Goal: Contribute content

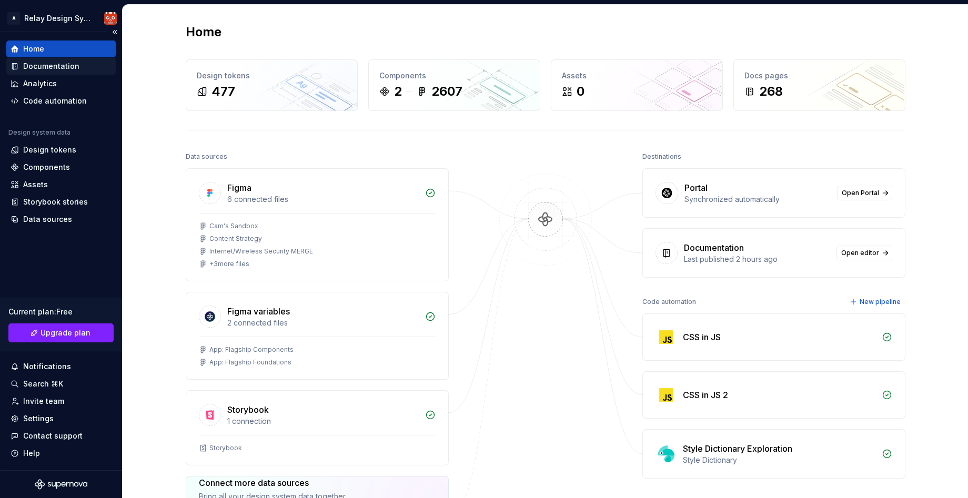
click at [51, 65] on div "Documentation" at bounding box center [51, 66] width 56 height 11
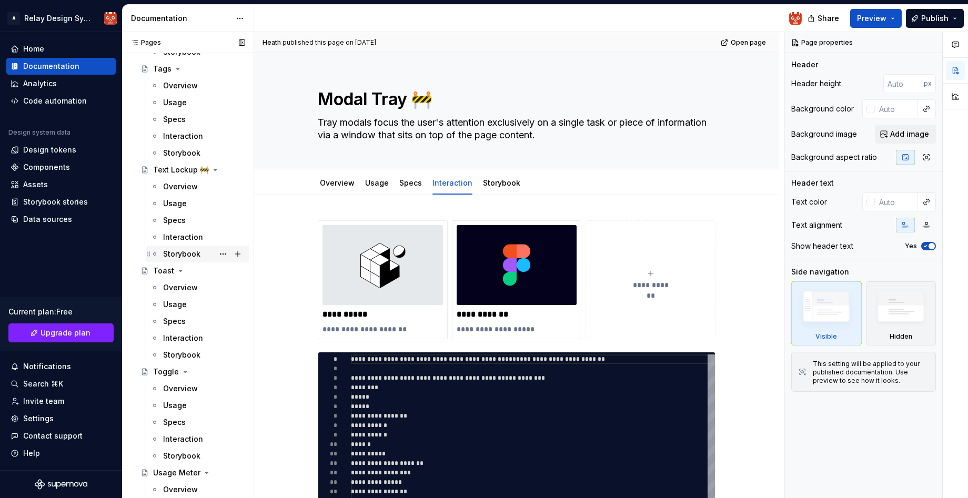
scroll to position [2862, 0]
click at [174, 439] on div "Interaction" at bounding box center [183, 439] width 40 height 11
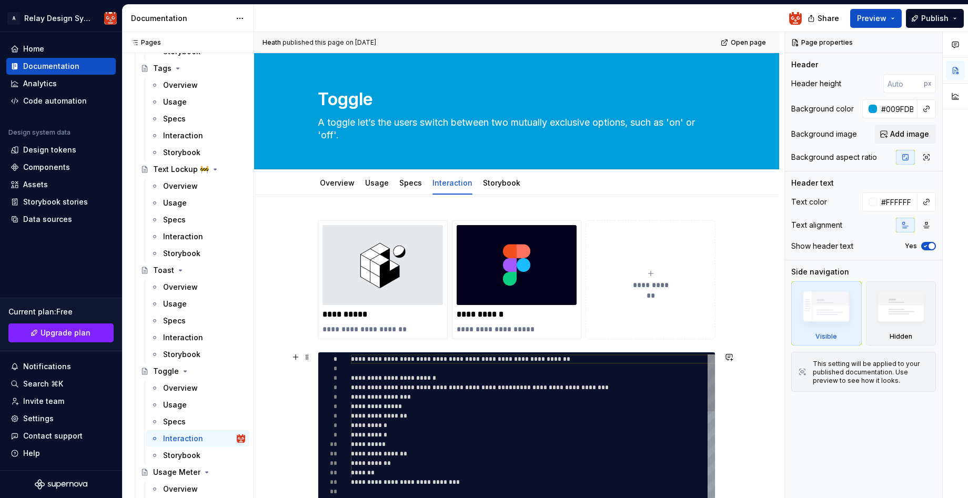
type textarea "*"
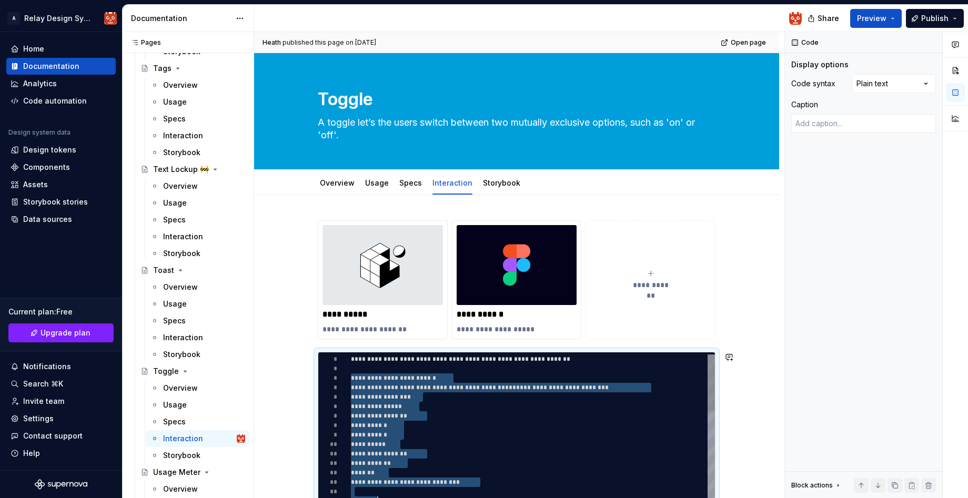
scroll to position [19, 27]
drag, startPoint x: 355, startPoint y: 377, endPoint x: 457, endPoint y: 459, distance: 131.1
click at [377, 498] on html "A Relay Design System Home Documentation Analytics Code automation Design syste…" at bounding box center [484, 249] width 968 height 498
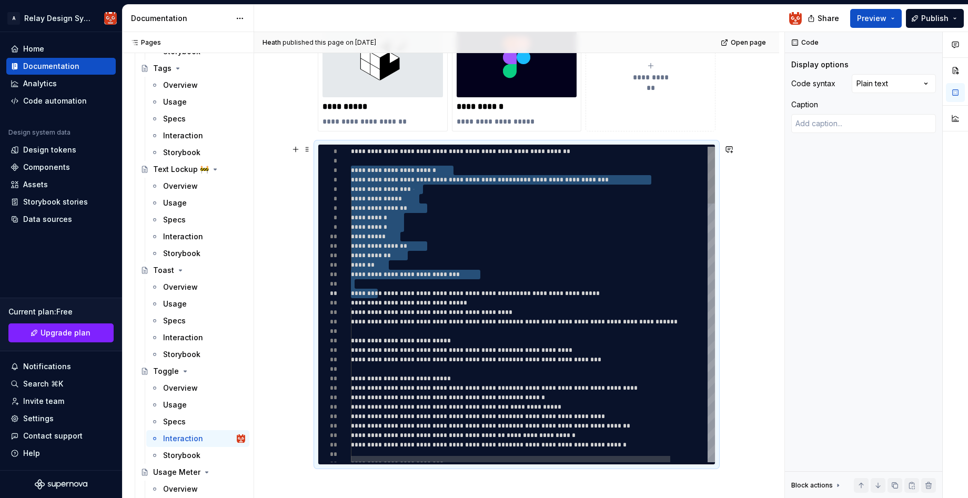
scroll to position [76, 49]
drag, startPoint x: 468, startPoint y: 228, endPoint x: 460, endPoint y: 228, distance: 7.9
click at [468, 228] on div "**********" at bounding box center [554, 227] width 406 height 9
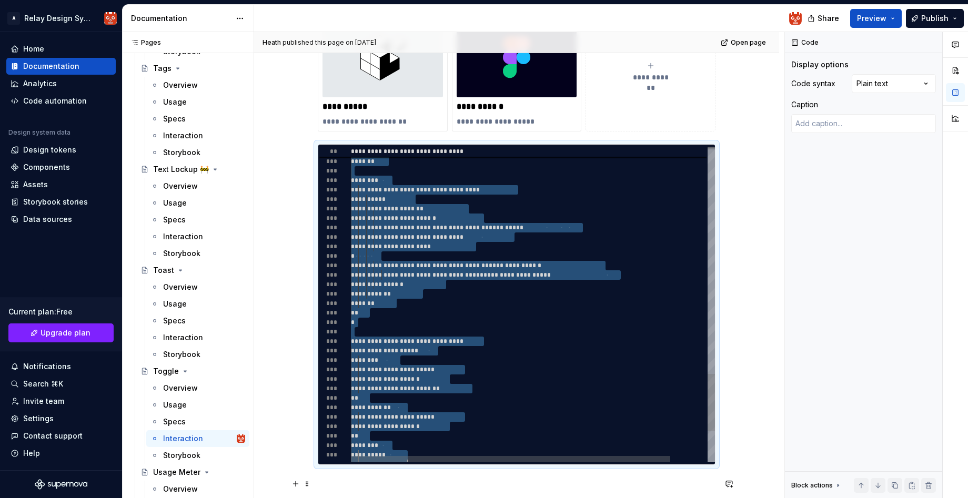
scroll to position [19, 12]
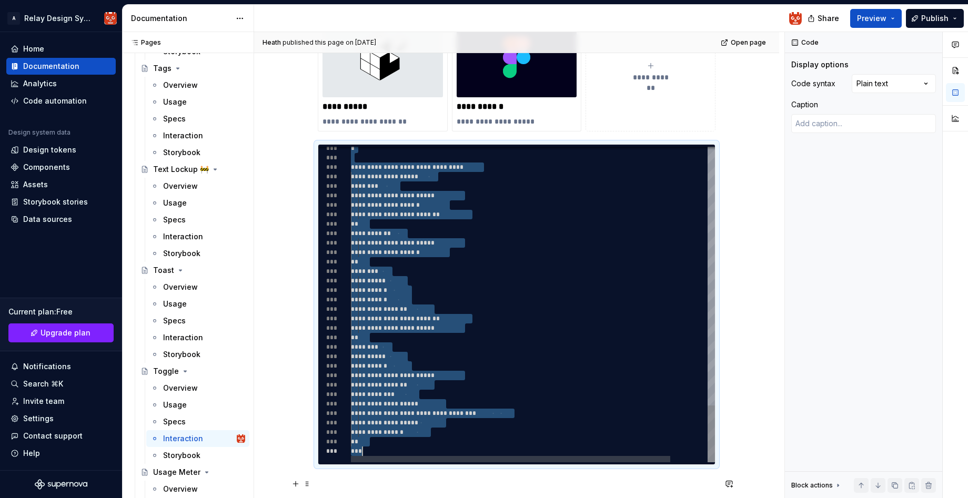
drag, startPoint x: 354, startPoint y: 168, endPoint x: 420, endPoint y: 486, distance: 325.3
type textarea "**********"
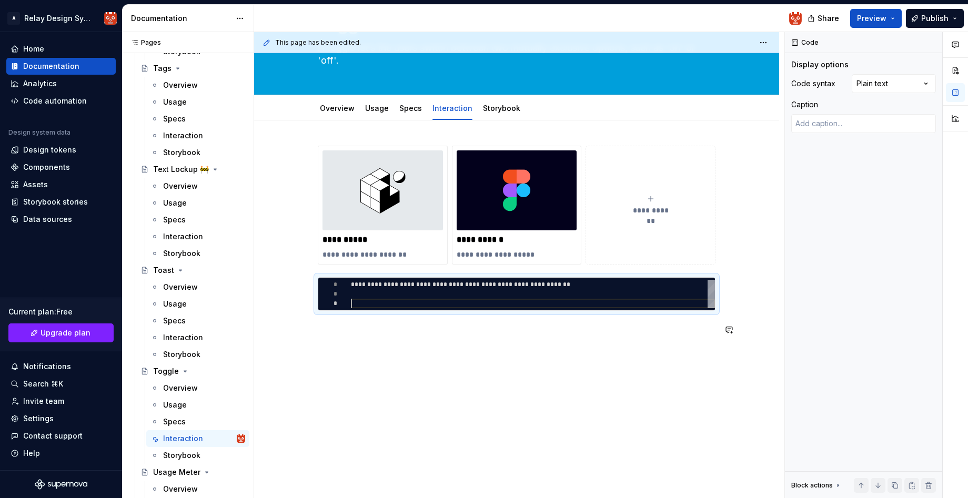
type textarea "*"
type textarea "**********"
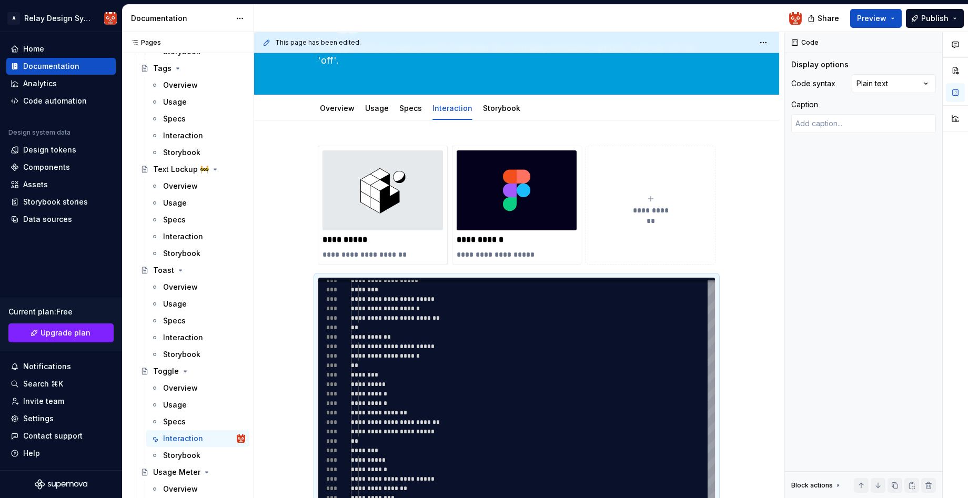
scroll to position [66, 12]
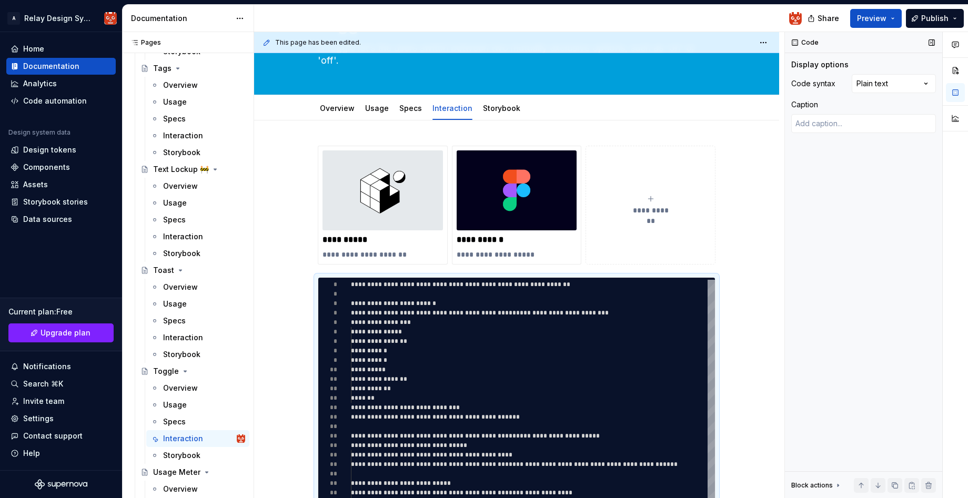
click at [811, 334] on div "Code Display options Code syntax Plain text Caption Block actions Move up Move …" at bounding box center [863, 265] width 157 height 467
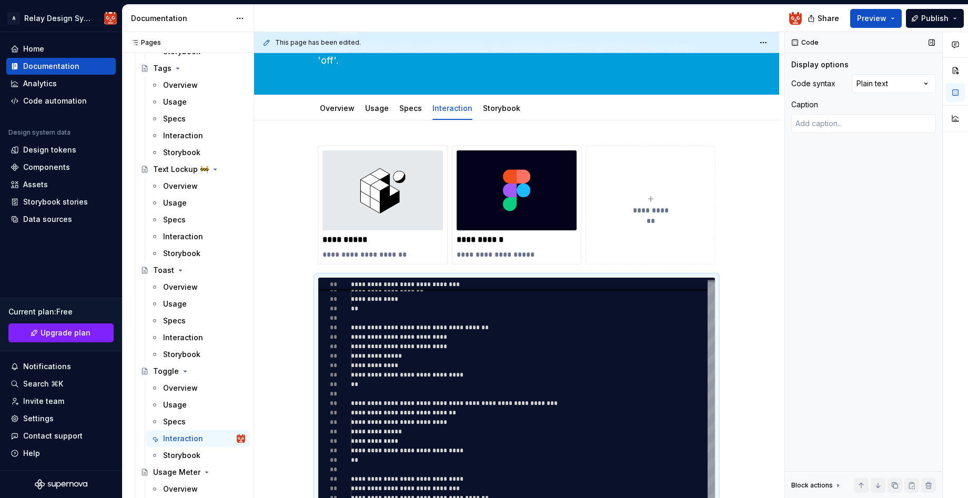
click at [840, 246] on div "Code Display options Code syntax Plain text Caption Block actions Move up Move …" at bounding box center [863, 265] width 157 height 467
click at [936, 19] on span "Publish" at bounding box center [934, 18] width 27 height 11
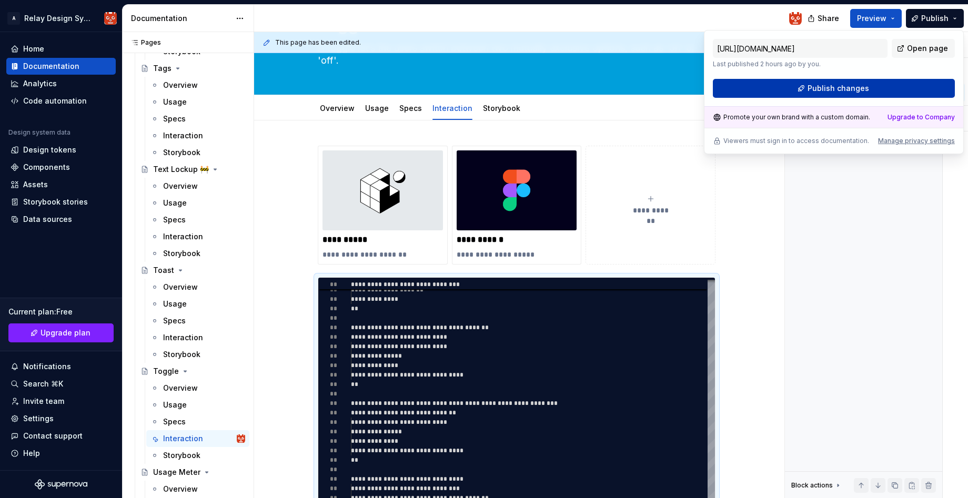
click at [862, 89] on span "Publish changes" at bounding box center [839, 88] width 62 height 11
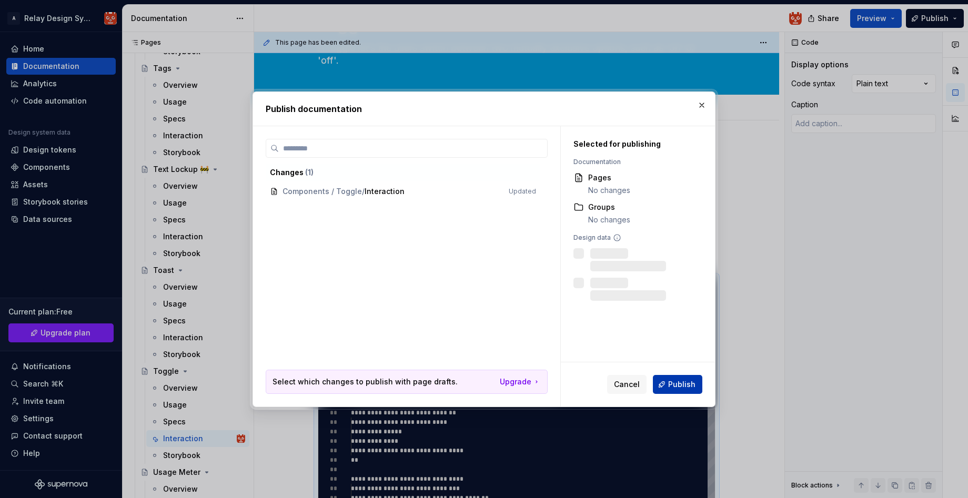
click at [676, 386] on span "Publish" at bounding box center [681, 384] width 27 height 11
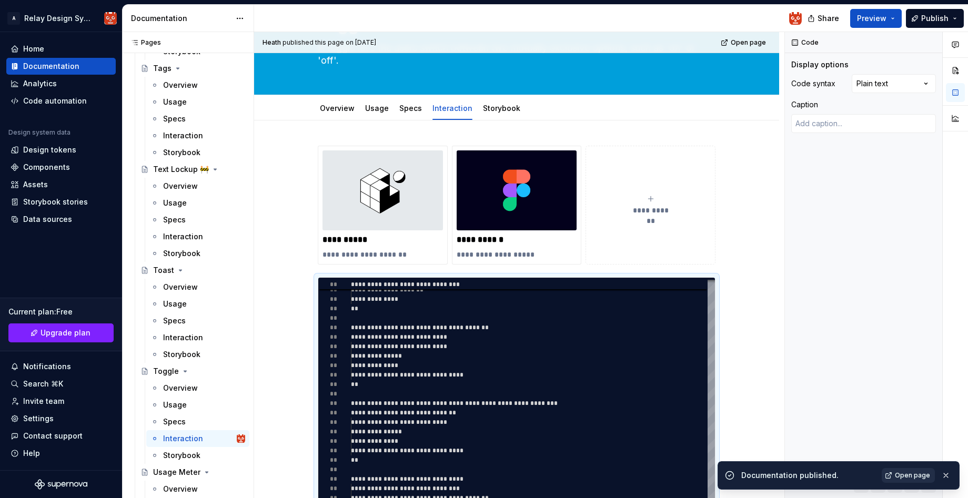
click at [915, 475] on span "Open page" at bounding box center [912, 475] width 35 height 8
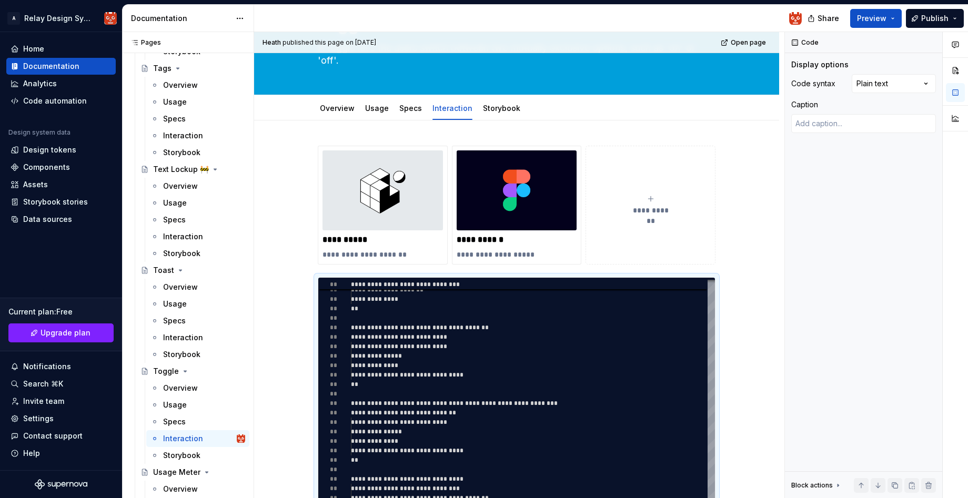
type textarea "*"
